Goal: Use online tool/utility: Utilize a website feature to perform a specific function

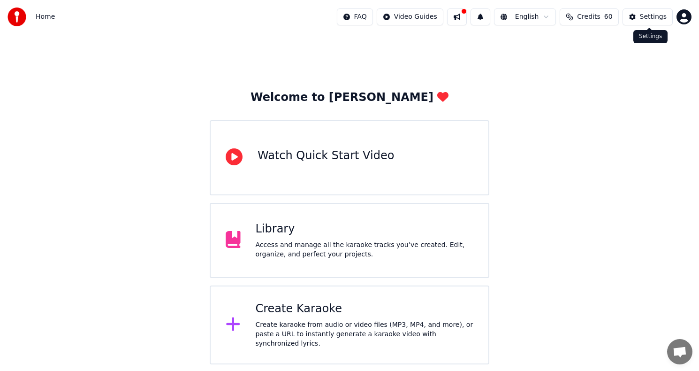
click at [639, 20] on button "Settings" at bounding box center [647, 16] width 50 height 17
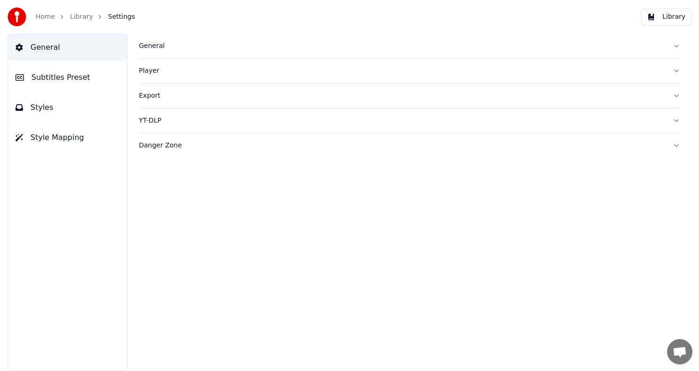
click at [151, 94] on div "Export" at bounding box center [402, 95] width 526 height 9
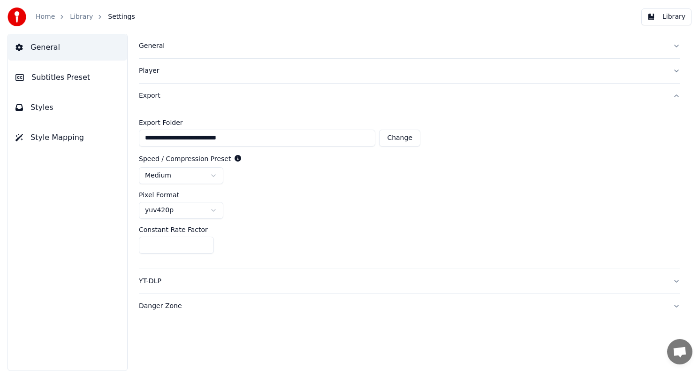
drag, startPoint x: 251, startPoint y: 139, endPoint x: 141, endPoint y: 117, distance: 112.8
click at [140, 119] on div "**********" at bounding box center [279, 132] width 281 height 27
click at [75, 20] on link "Library" at bounding box center [81, 16] width 23 height 9
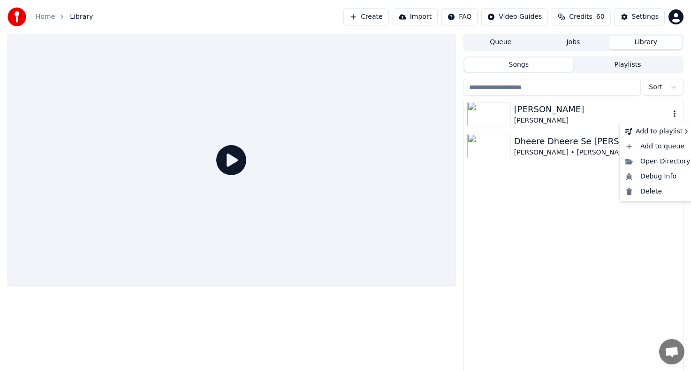
click at [677, 115] on icon "button" at bounding box center [674, 114] width 9 height 8
click at [528, 105] on div "[PERSON_NAME]" at bounding box center [592, 109] width 156 height 13
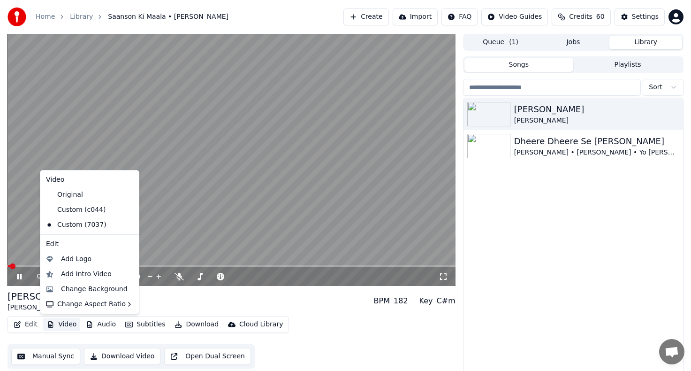
click at [65, 322] on button "Video" at bounding box center [61, 324] width 37 height 13
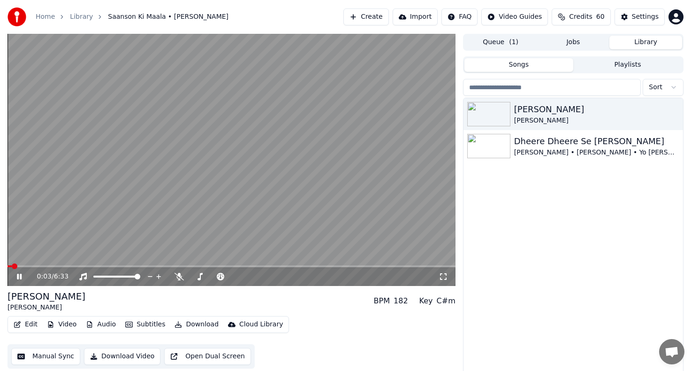
click at [267, 180] on video at bounding box center [232, 160] width 448 height 252
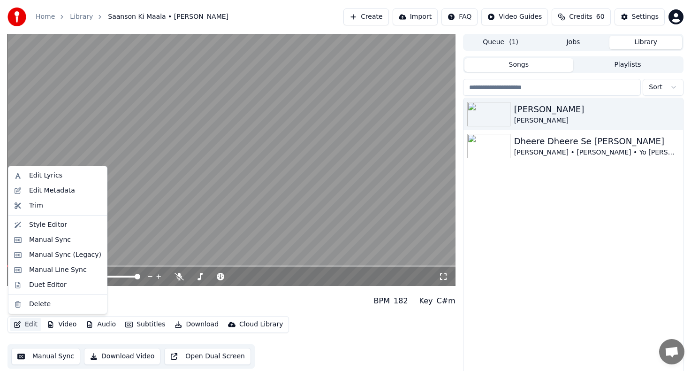
click at [31, 326] on button "Edit" at bounding box center [25, 324] width 31 height 13
click at [52, 205] on div "Trim" at bounding box center [65, 205] width 72 height 9
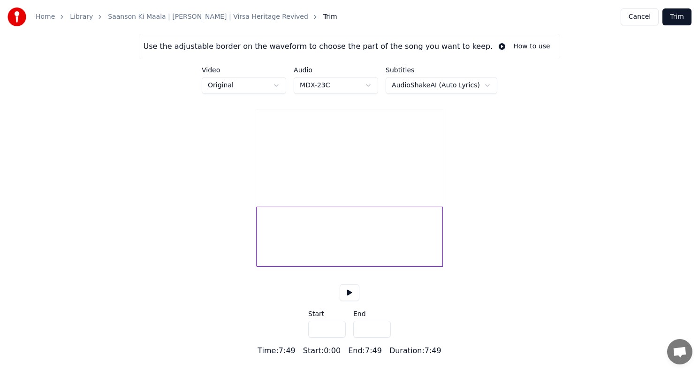
click at [331, 236] on div at bounding box center [349, 236] width 187 height 60
click at [355, 225] on div at bounding box center [349, 236] width 187 height 60
click at [285, 247] on div at bounding box center [286, 236] width 3 height 59
type input "****"
click at [372, 247] on div at bounding box center [373, 236] width 3 height 59
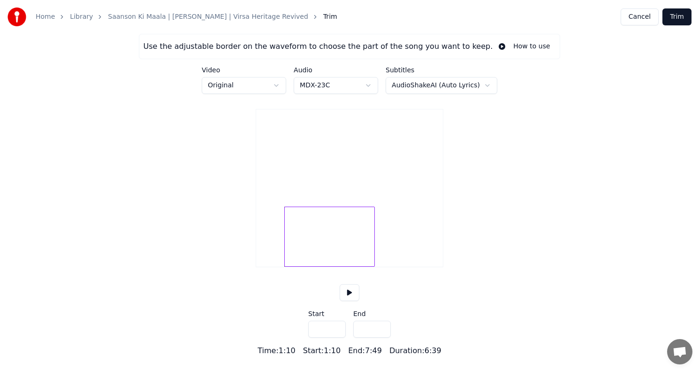
type input "*****"
